Goal: Task Accomplishment & Management: Manage account settings

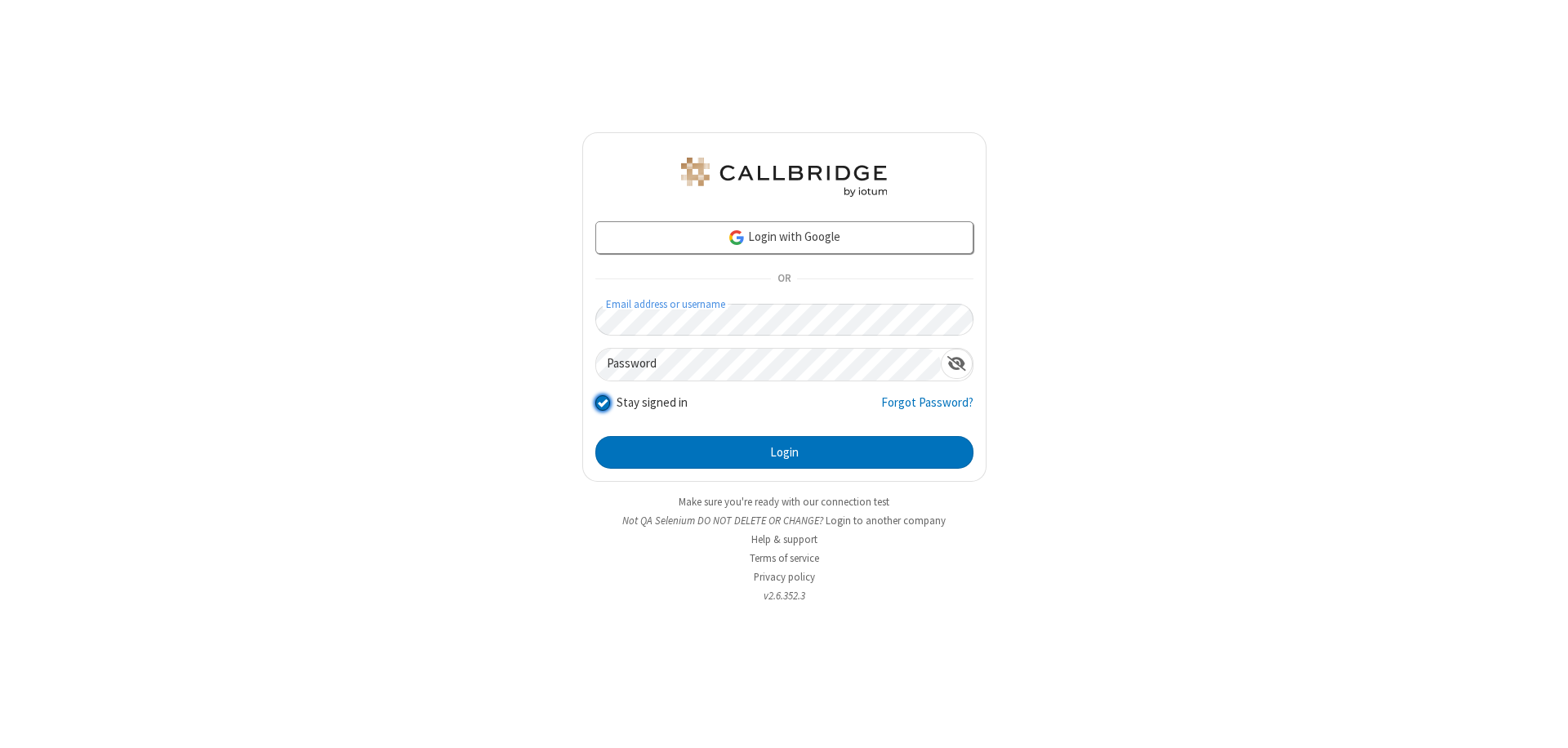
click at [602, 402] on input "Stay signed in" at bounding box center [603, 402] width 15 height 17
checkbox input "false"
click at [784, 452] on button "Login" at bounding box center [784, 452] width 378 height 33
click at [602, 402] on input "Stay signed in" at bounding box center [603, 402] width 15 height 17
checkbox input "false"
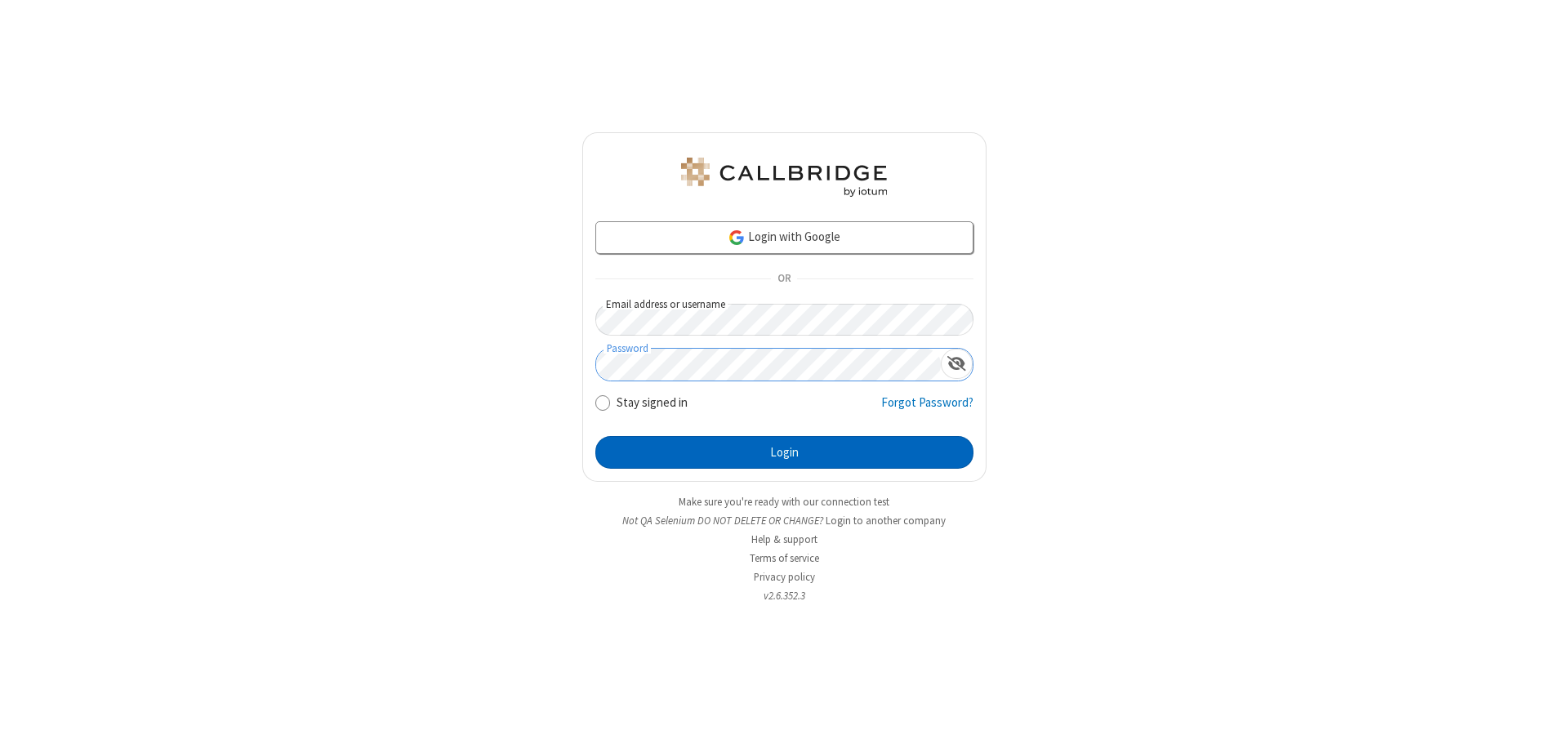
click at [784, 452] on button "Login" at bounding box center [784, 452] width 378 height 33
